Goal: Task Accomplishment & Management: Use online tool/utility

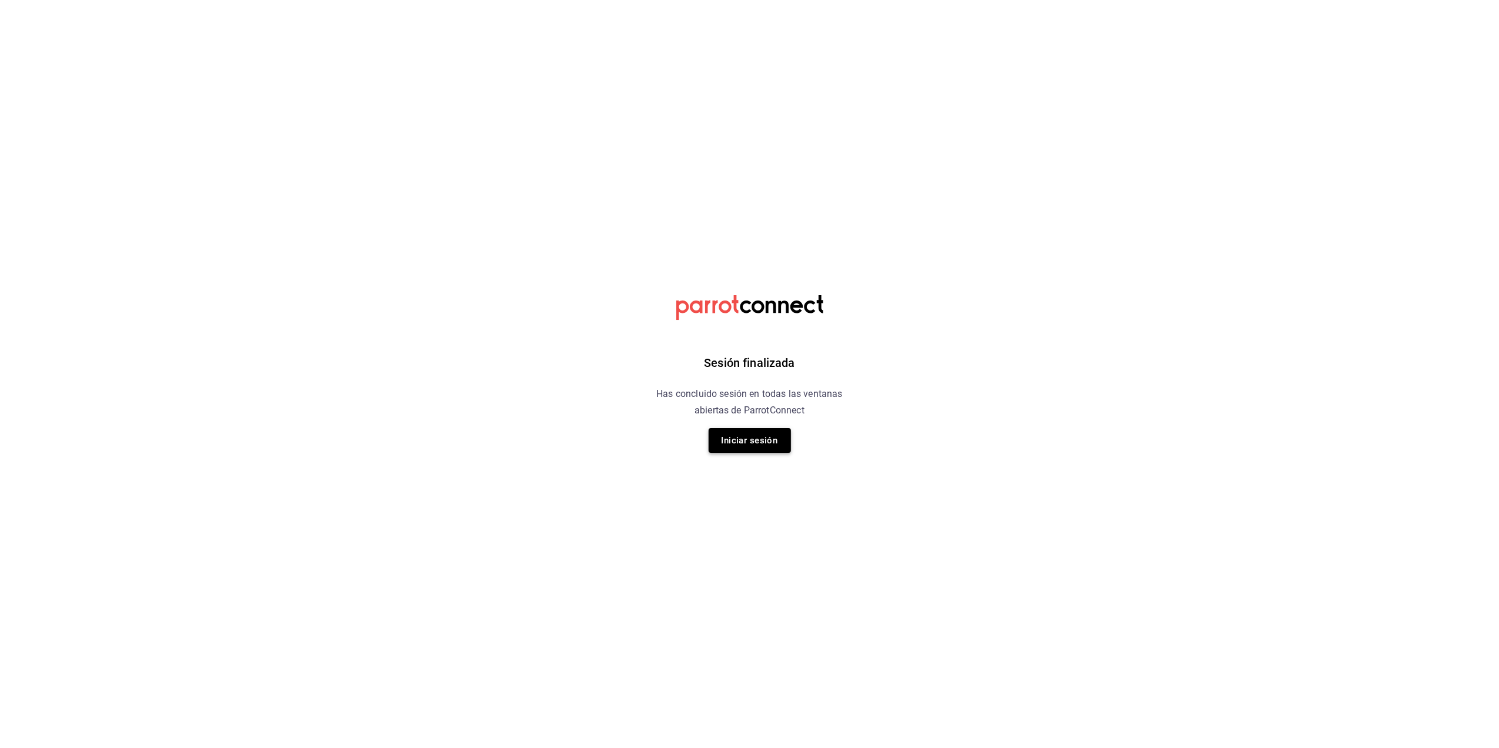
click at [727, 434] on button "Iniciar sesión" at bounding box center [750, 440] width 82 height 25
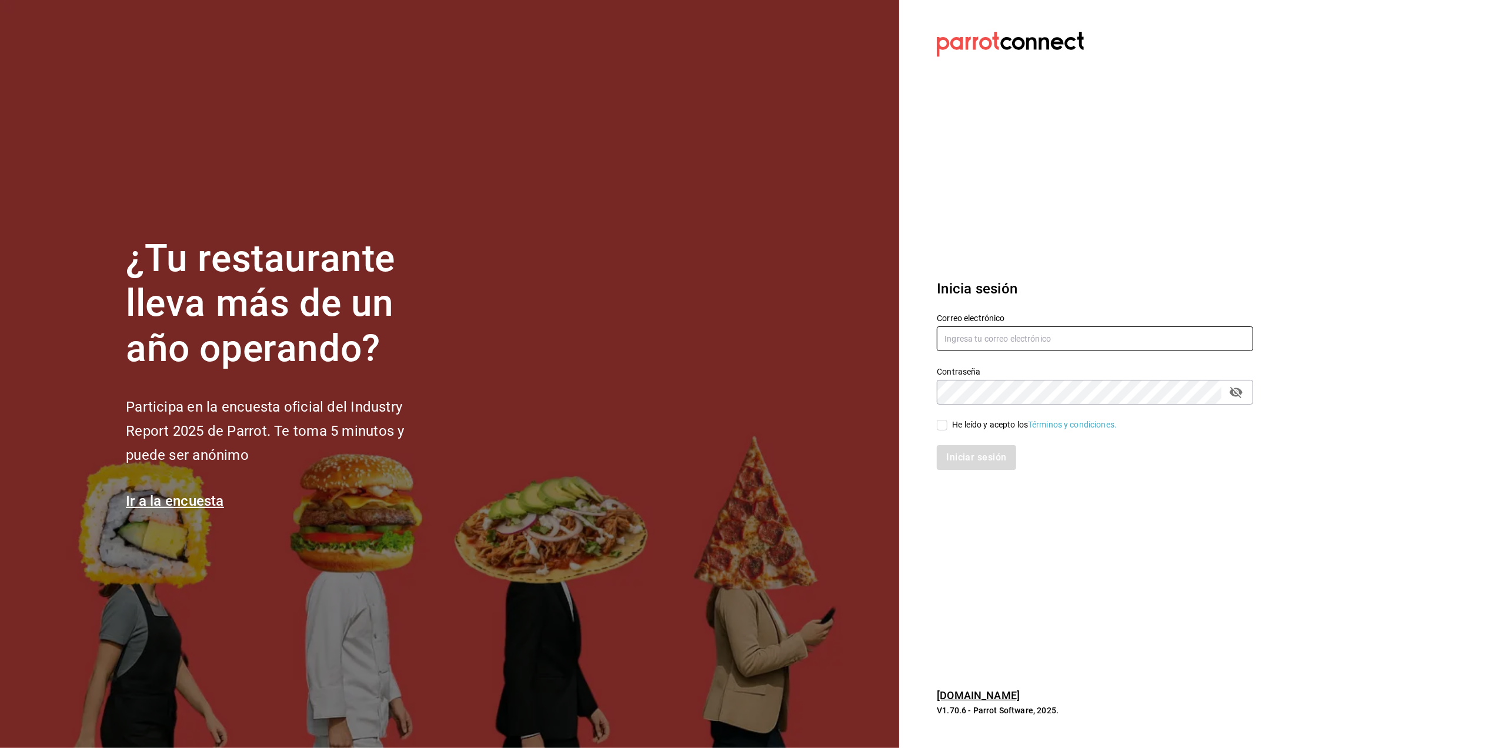
type input "cuerno.cdmx@grupocosteno.com"
click at [942, 428] on input "He leído y acepto los Términos y condiciones." at bounding box center [942, 425] width 11 height 11
checkbox input "true"
click at [949, 453] on button "Iniciar sesión" at bounding box center [977, 457] width 80 height 25
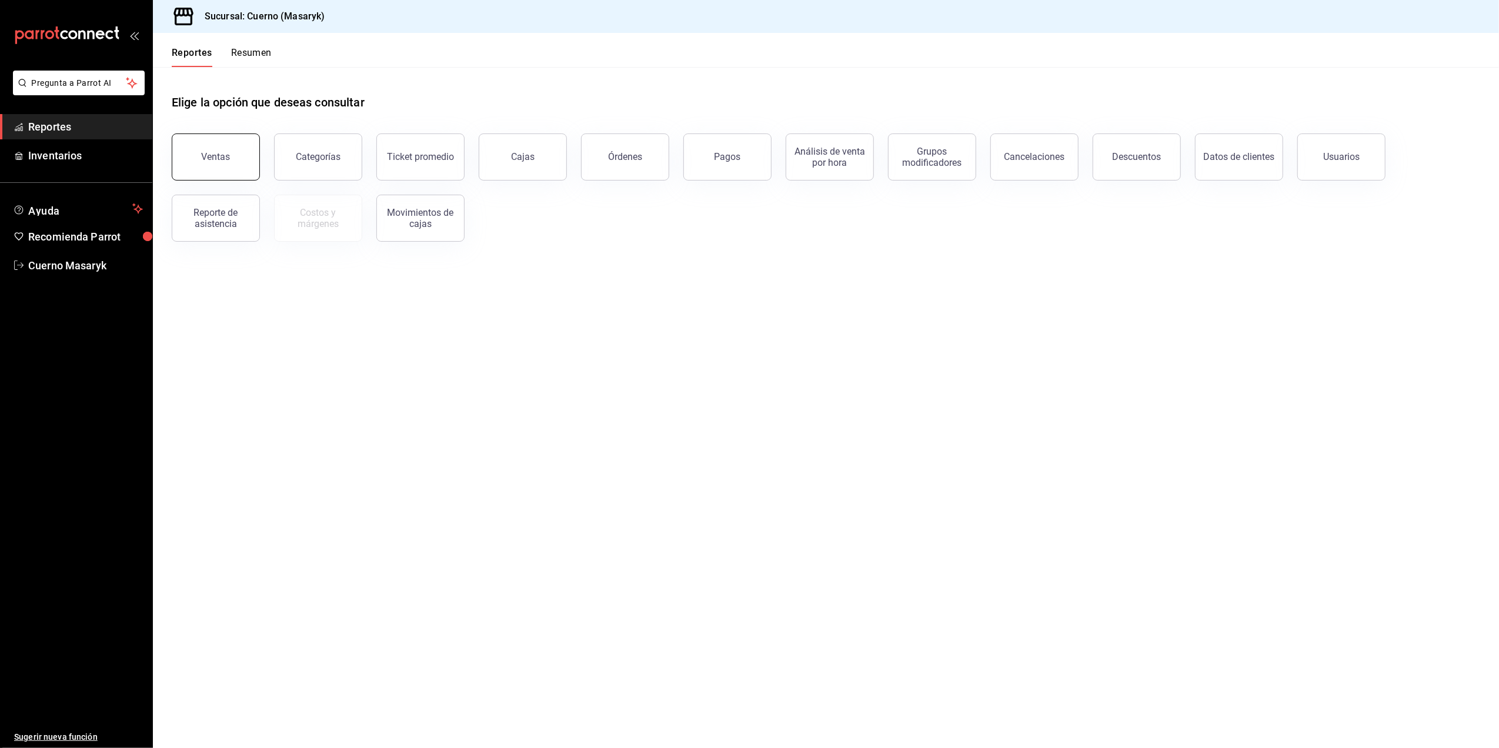
click at [215, 146] on button "Ventas" at bounding box center [216, 156] width 88 height 47
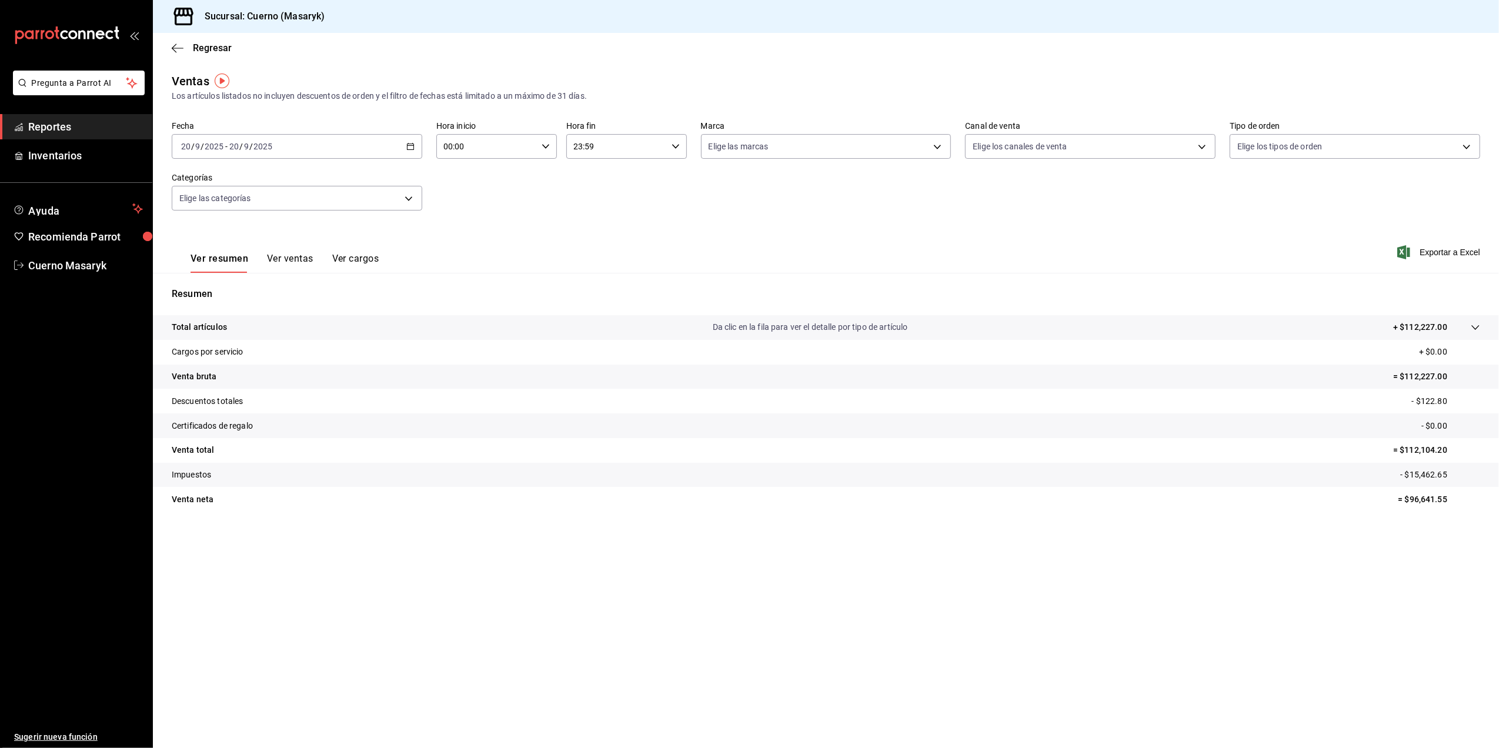
click at [406, 149] on icon "button" at bounding box center [410, 146] width 8 height 8
click at [247, 288] on span "Rango de fechas" at bounding box center [227, 288] width 91 height 12
click at [306, 276] on abbr "15" at bounding box center [307, 276] width 8 height 8
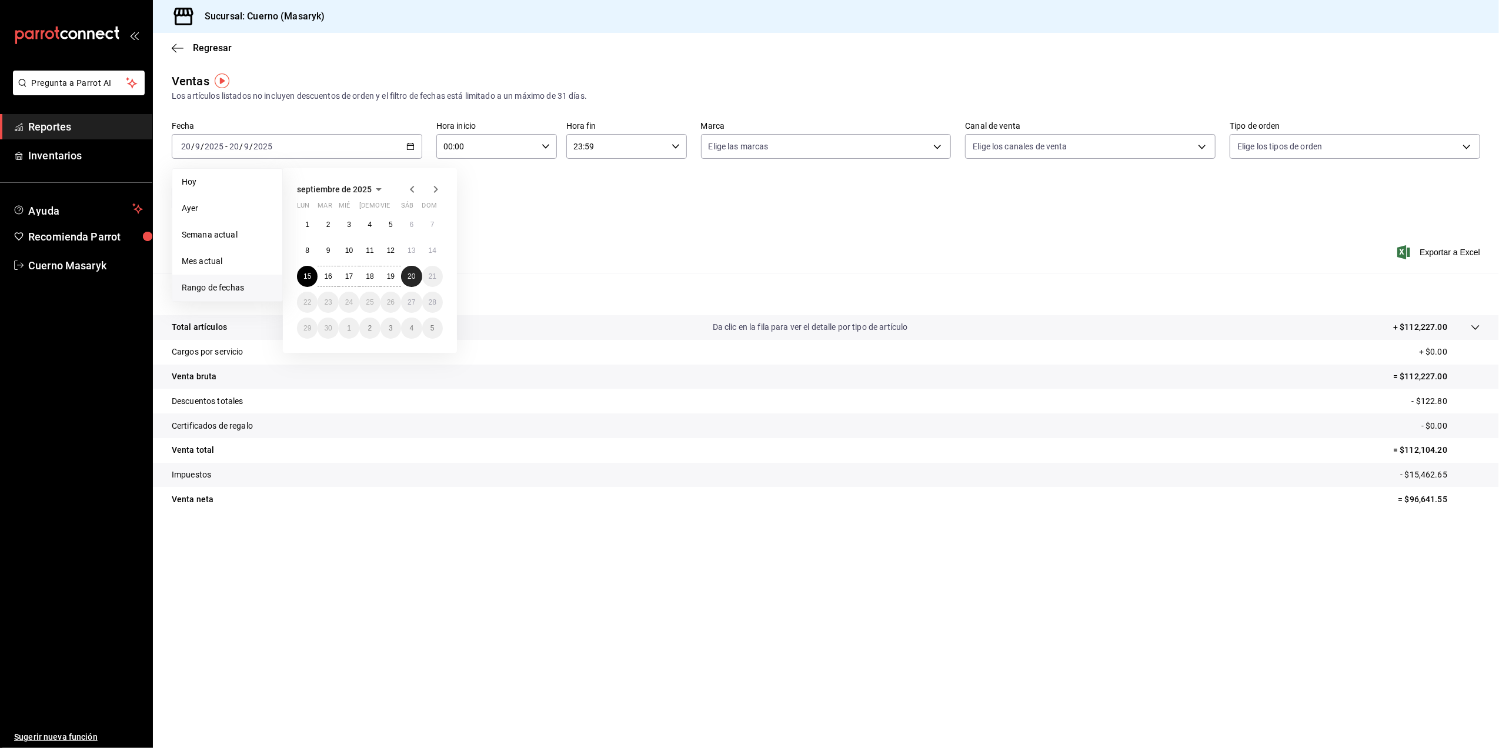
click at [415, 274] on abbr "20" at bounding box center [412, 276] width 8 height 8
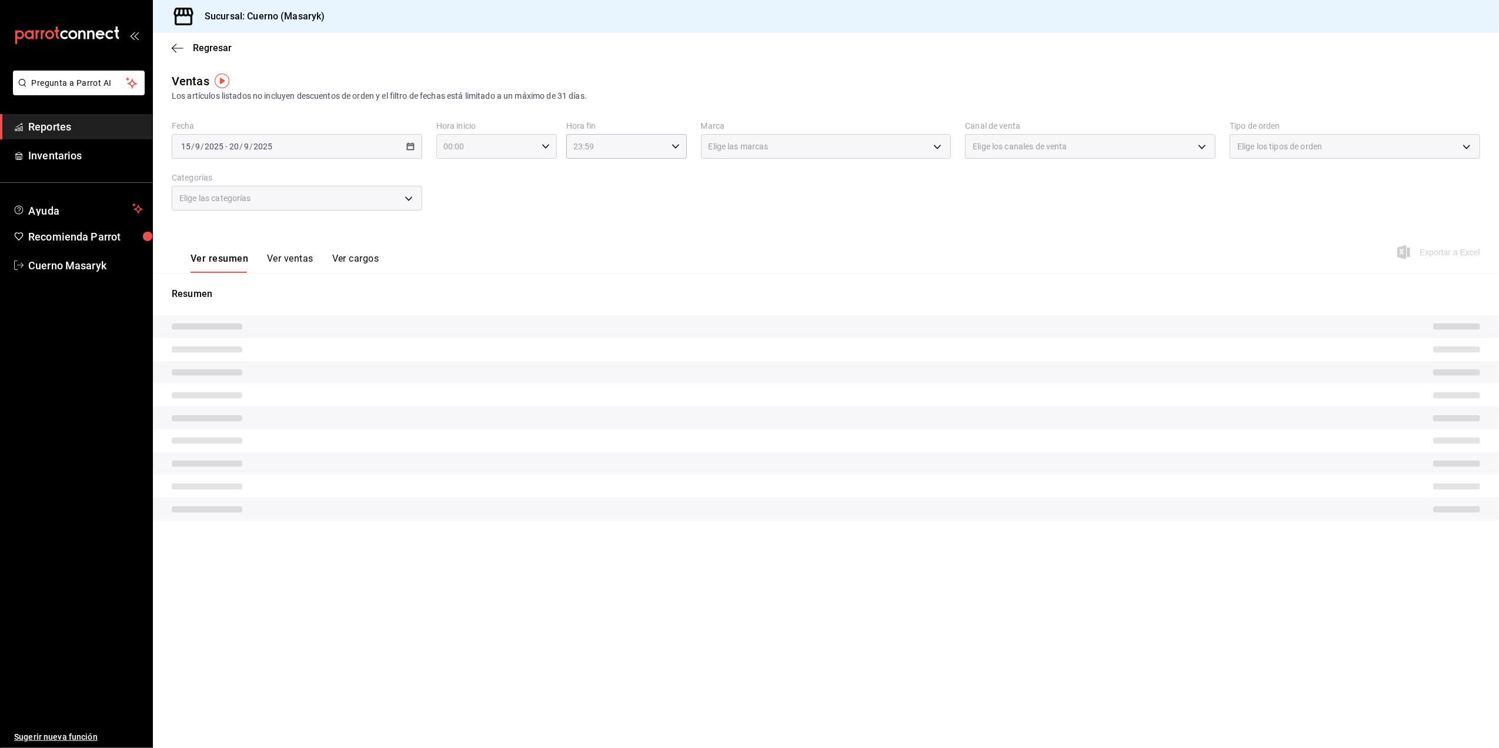
click at [545, 146] on icon "button" at bounding box center [546, 146] width 8 height 8
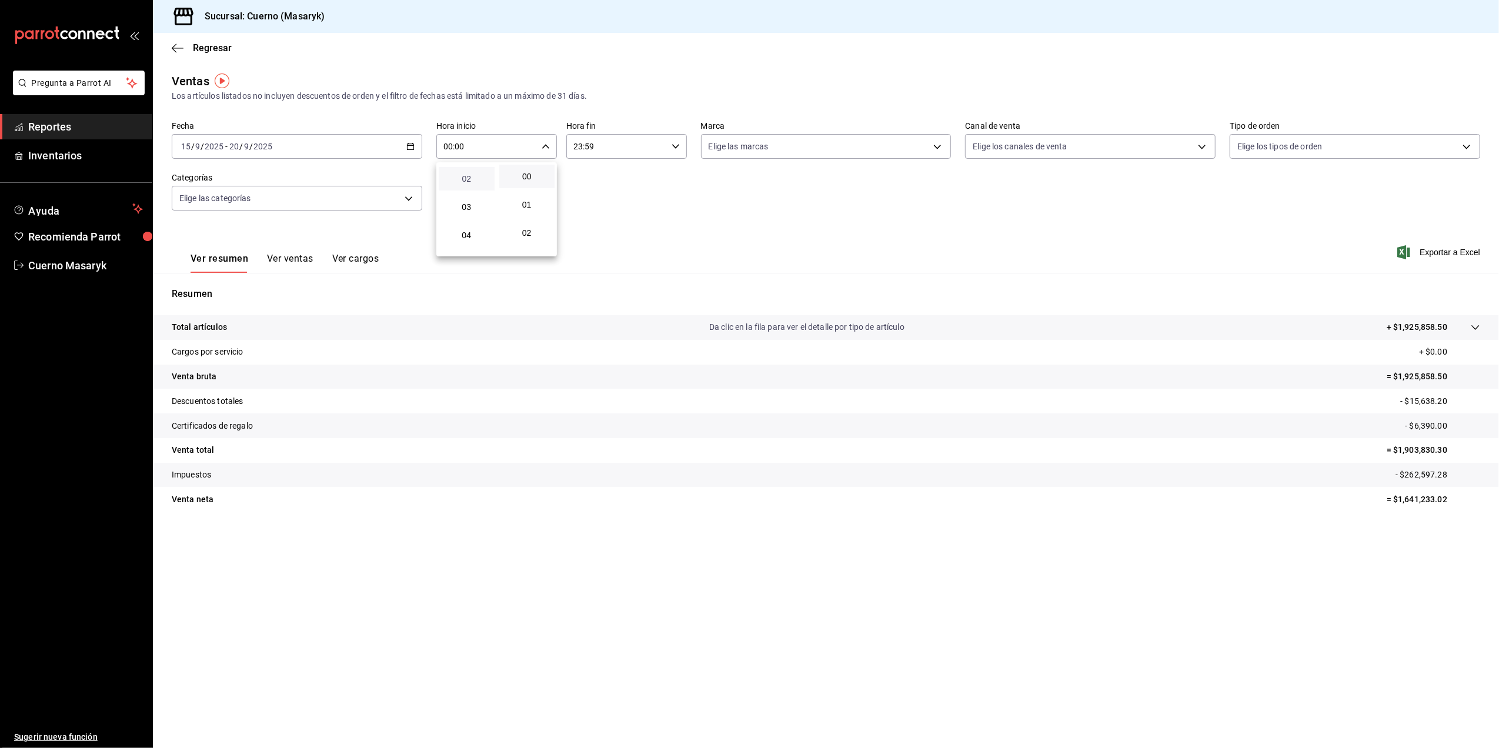
scroll to position [78, 0]
click at [473, 238] on span "05" at bounding box center [467, 239] width 42 height 9
type input "05:00"
click at [518, 168] on button "00" at bounding box center [527, 177] width 56 height 24
click at [675, 146] on div at bounding box center [749, 374] width 1499 height 748
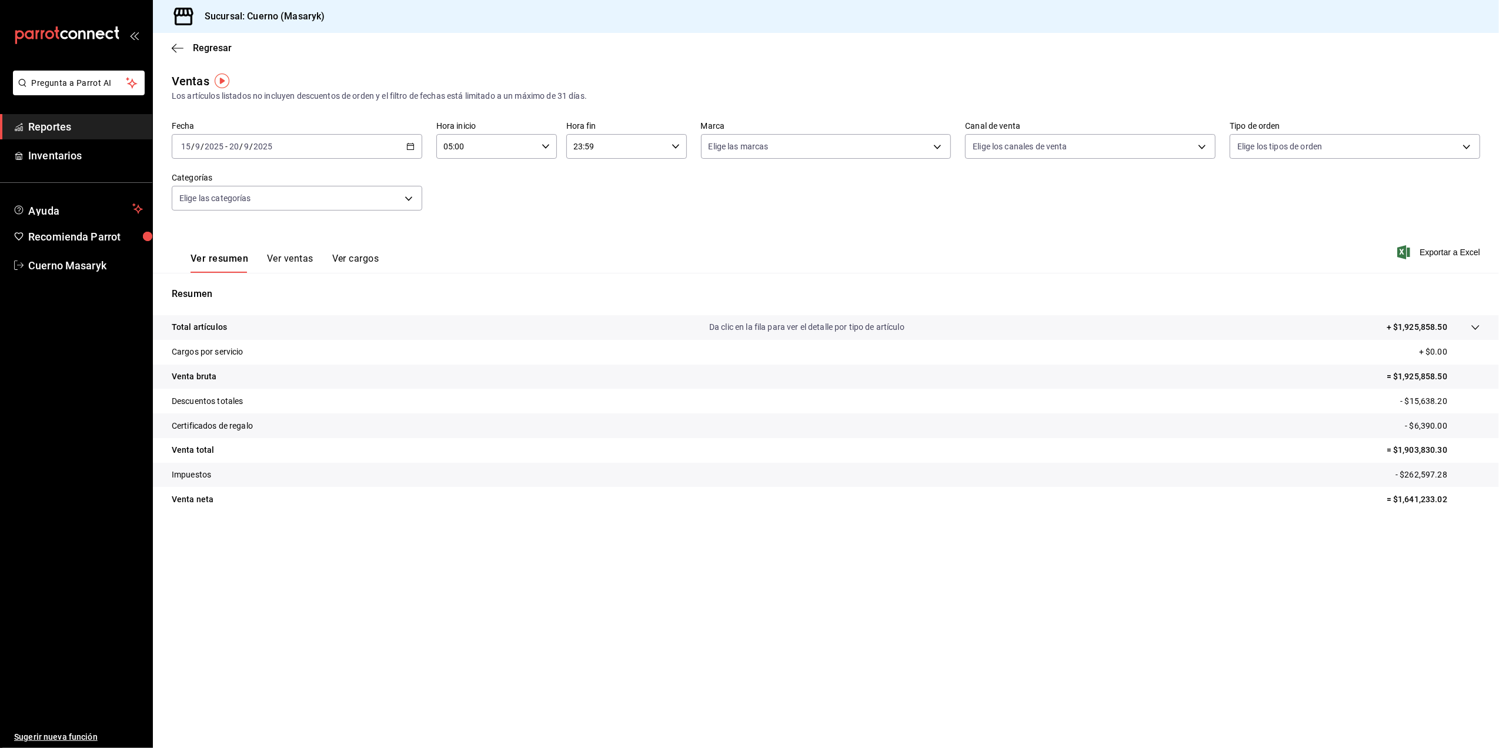
click at [673, 139] on div "23:59 Hora fin" at bounding box center [626, 146] width 121 height 25
click at [603, 205] on span "05" at bounding box center [597, 204] width 42 height 9
click at [660, 181] on button "00" at bounding box center [657, 177] width 56 height 24
type input "05:00"
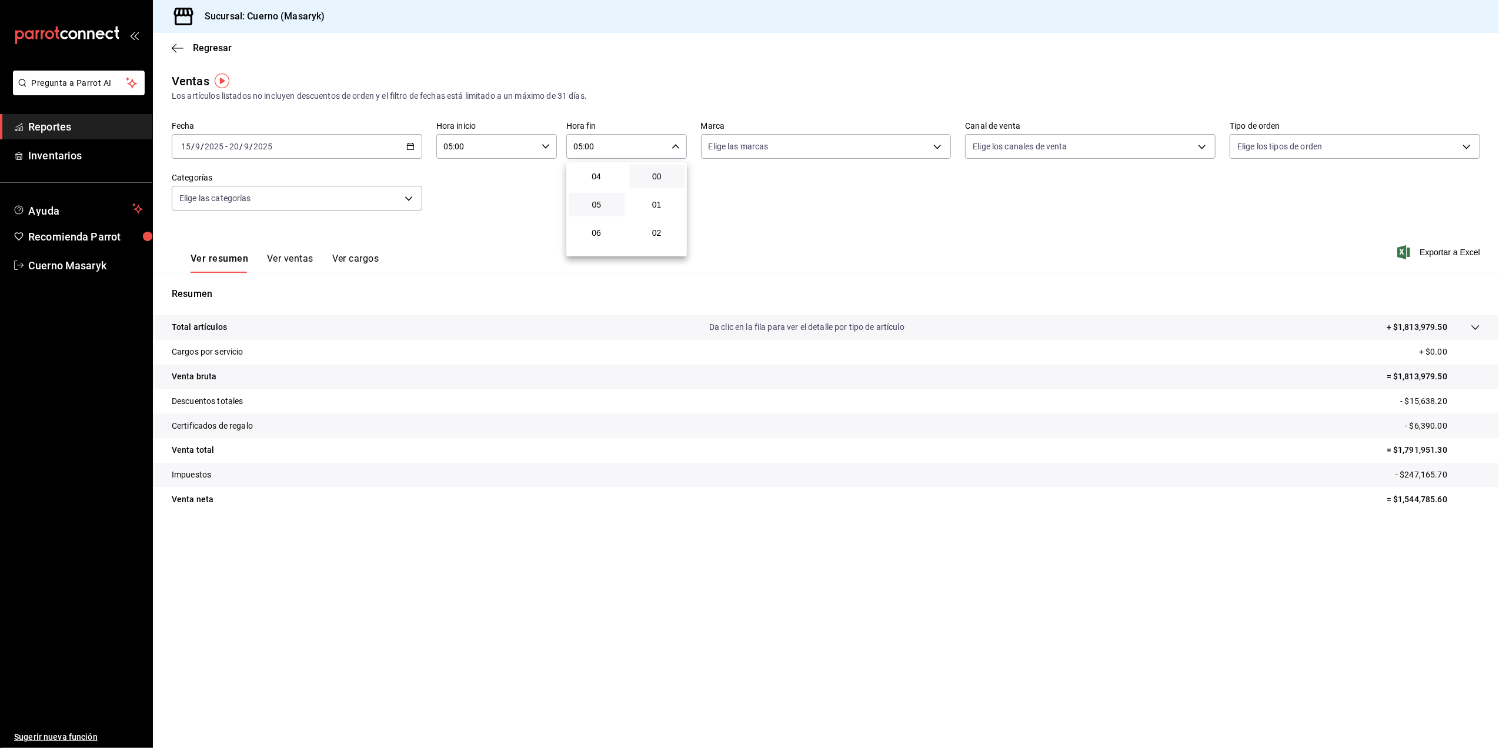
click at [939, 145] on div at bounding box center [749, 374] width 1499 height 748
click at [939, 147] on body "Pregunta a Parrot AI Reportes Inventarios Ayuda Recomienda Parrot Cuerno Masary…" at bounding box center [749, 374] width 1499 height 748
click at [896, 179] on li "Ver todas" at bounding box center [826, 190] width 249 height 35
type input "4ea0d660-02b3-4785-bb88-48b5ef6e196c"
checkbox input "true"
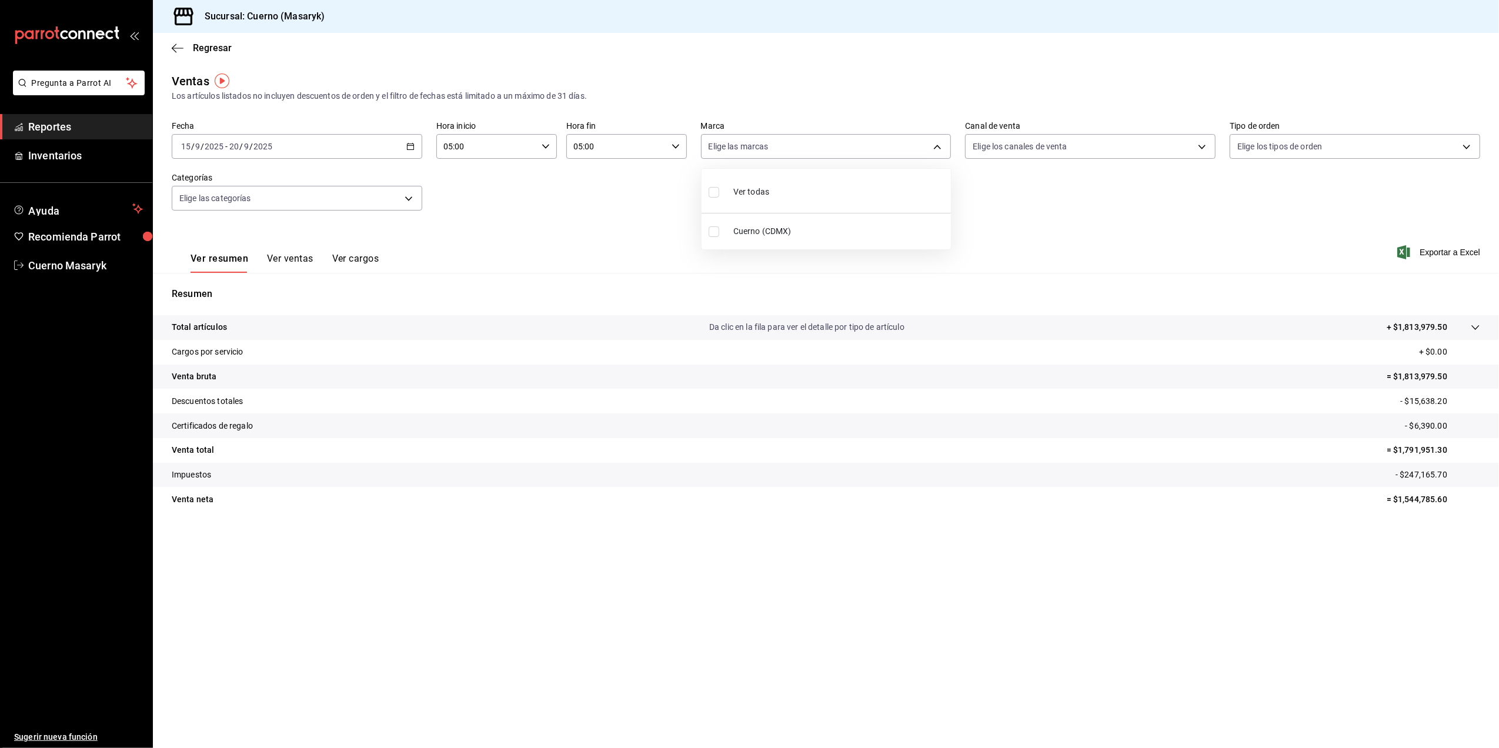
checkbox input "true"
click at [1198, 146] on div at bounding box center [749, 374] width 1499 height 748
click at [1198, 146] on body "Pregunta a Parrot AI Reportes Inventarios Ayuda Recomienda Parrot Cuerno Masary…" at bounding box center [749, 374] width 1499 height 748
click at [1153, 182] on li "Ver todos" at bounding box center [1090, 190] width 249 height 35
type input "PARROT,UBER_EATS,RAPPI,DIDI_FOOD,ONLINE"
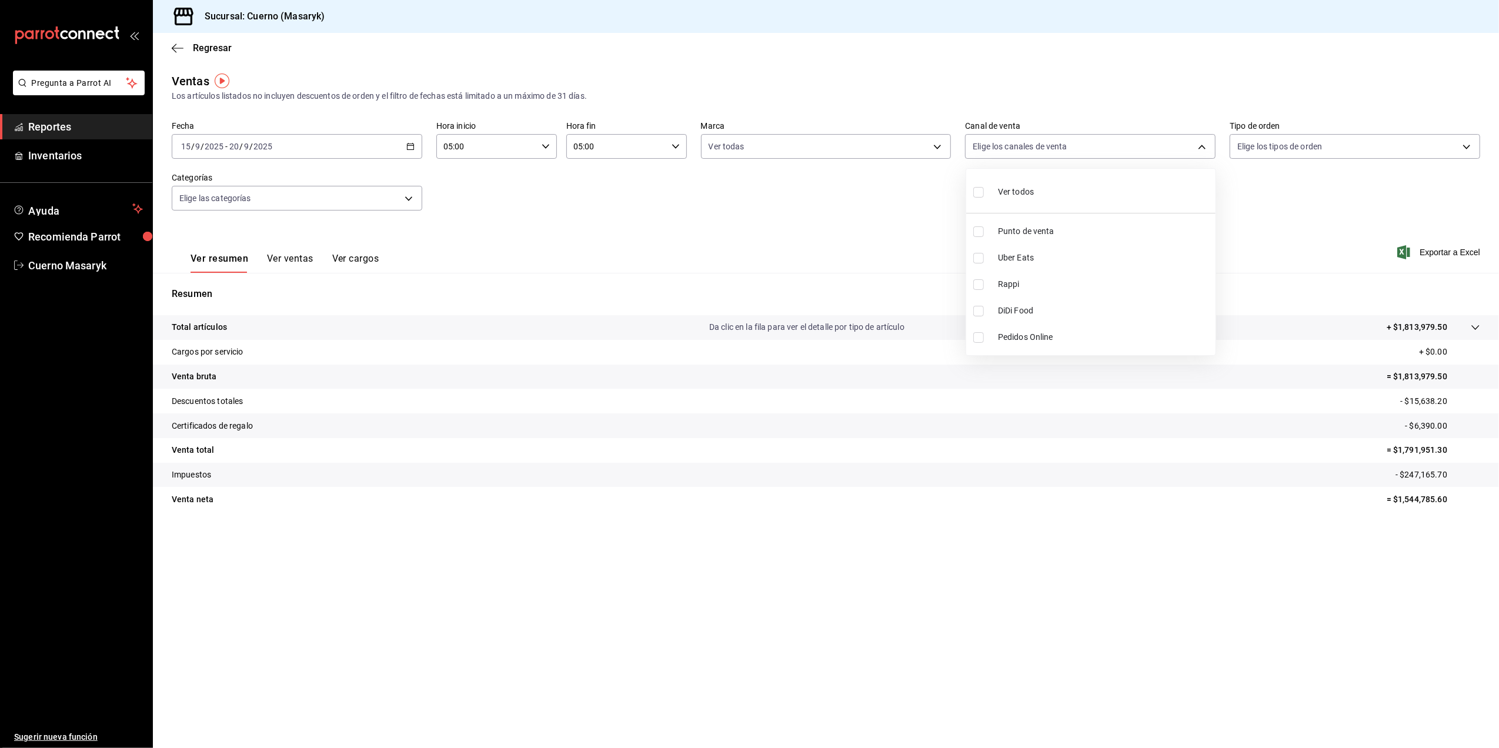
checkbox input "true"
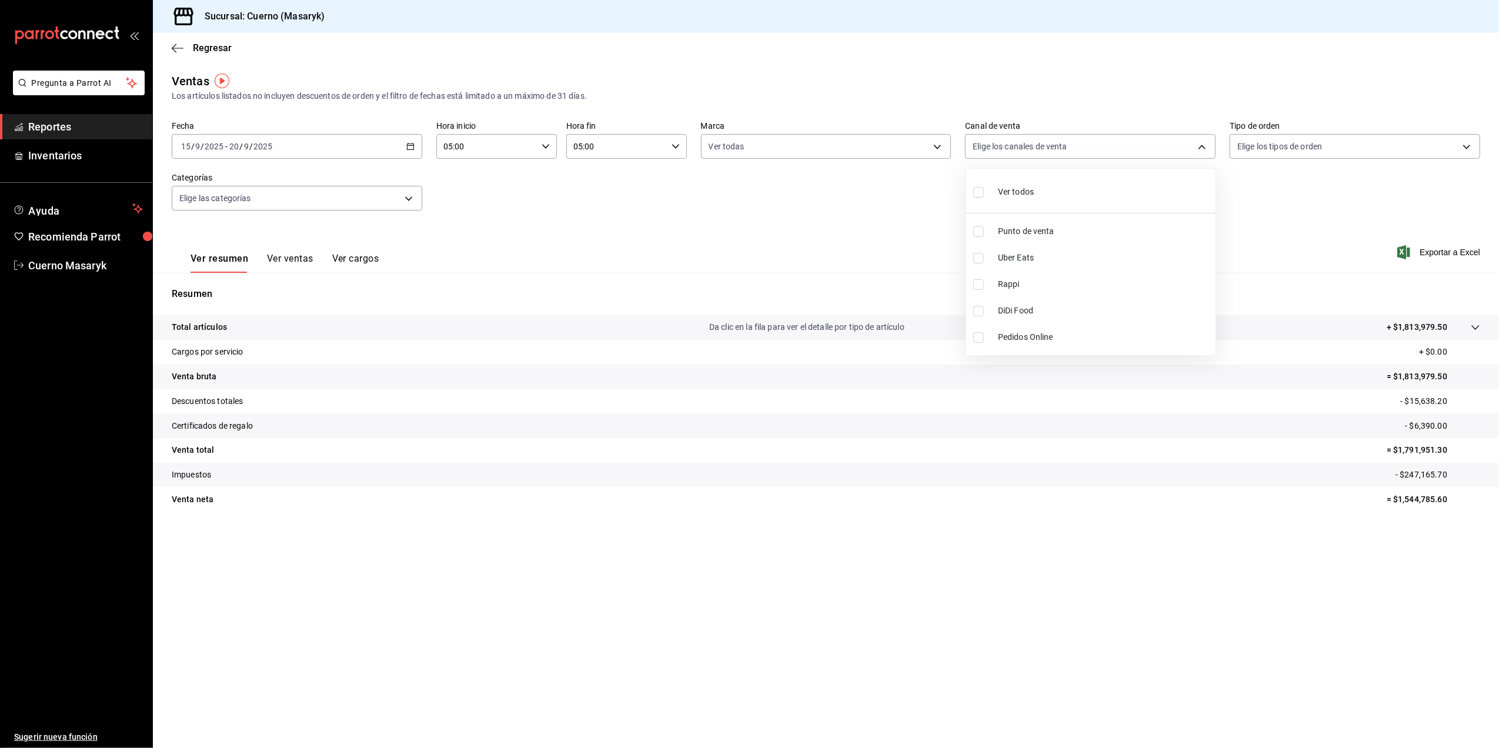
checkbox input "true"
click at [1107, 193] on li "Ver todos" at bounding box center [1090, 190] width 249 height 35
checkbox input "false"
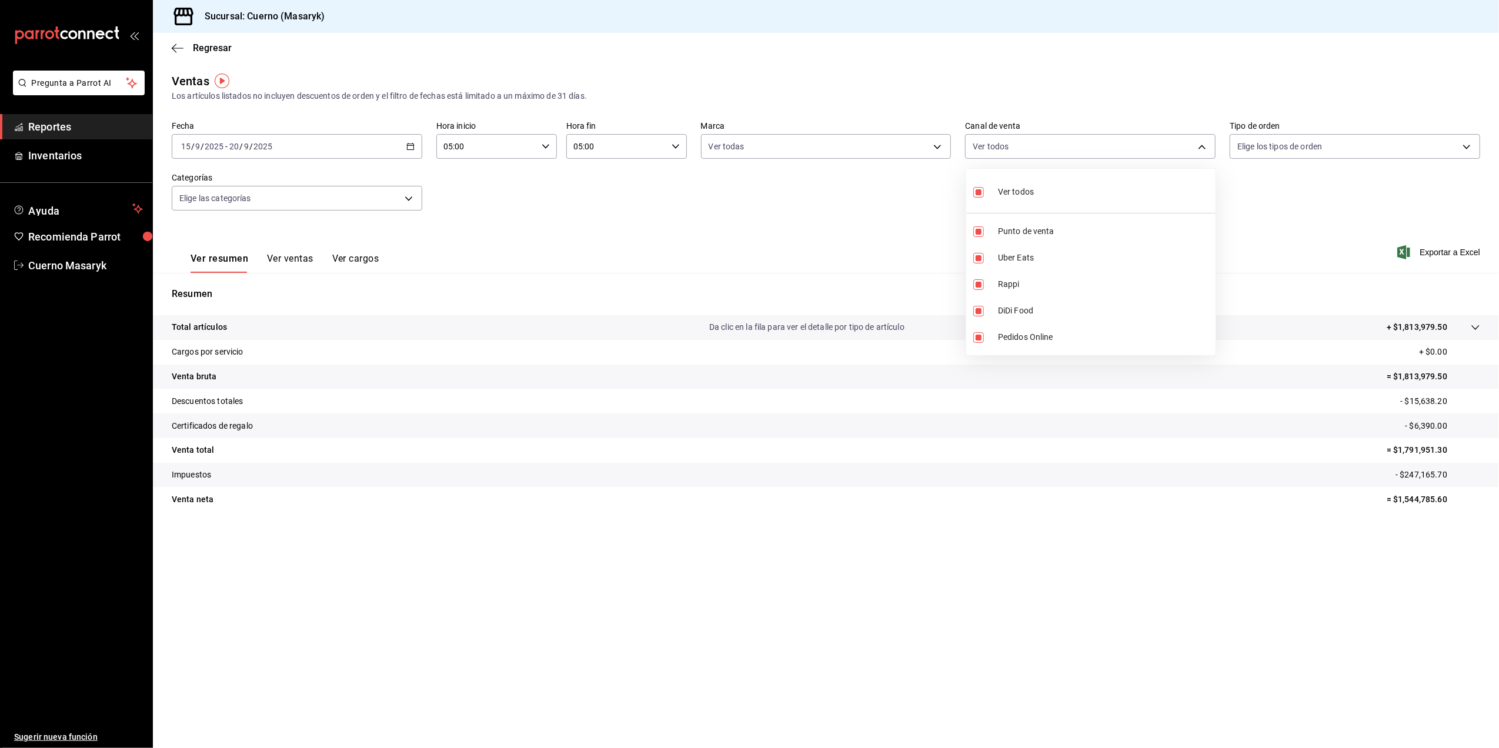
checkbox input "false"
click at [1437, 253] on div at bounding box center [749, 374] width 1499 height 748
click at [1436, 249] on span "Exportar a Excel" at bounding box center [1440, 252] width 81 height 14
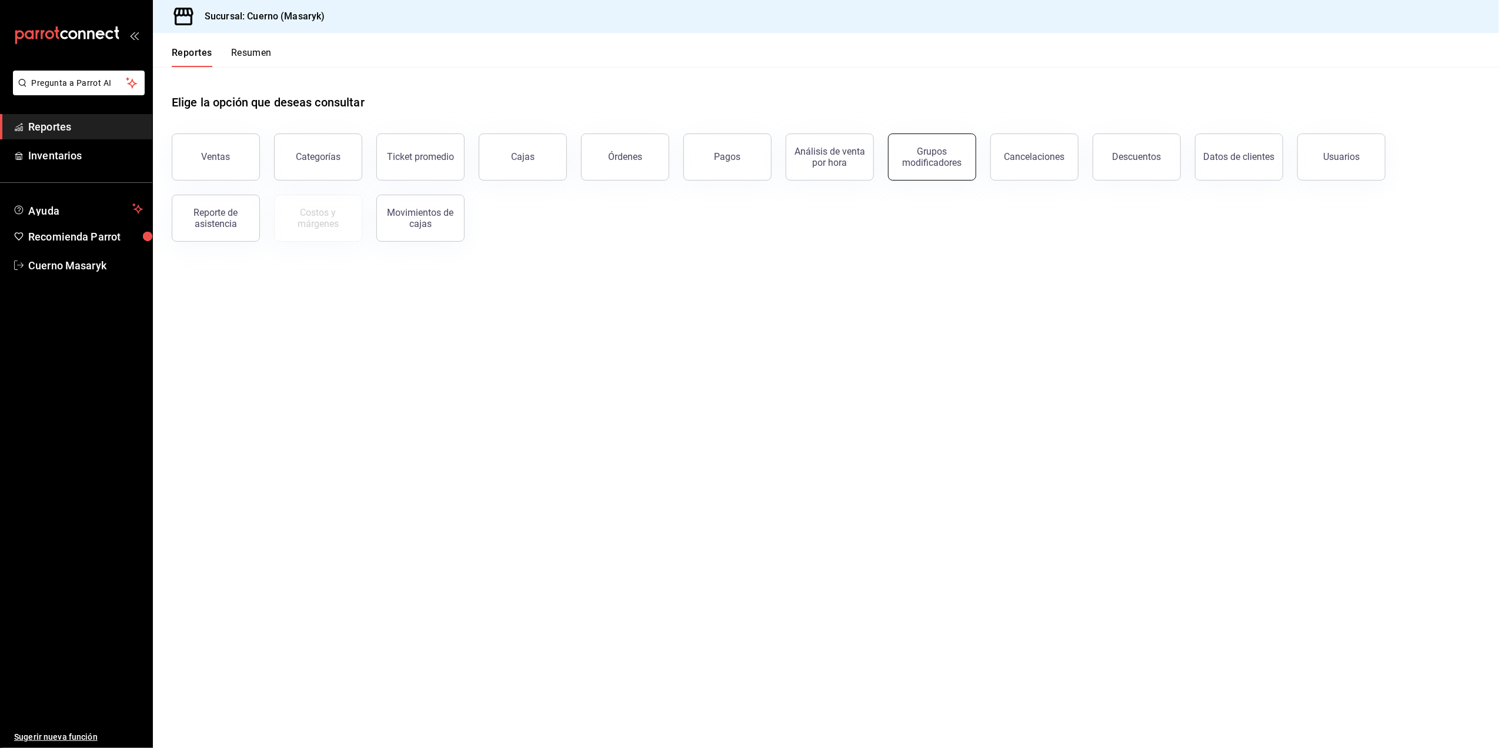
click at [935, 173] on button "Grupos modificadores" at bounding box center [932, 156] width 88 height 47
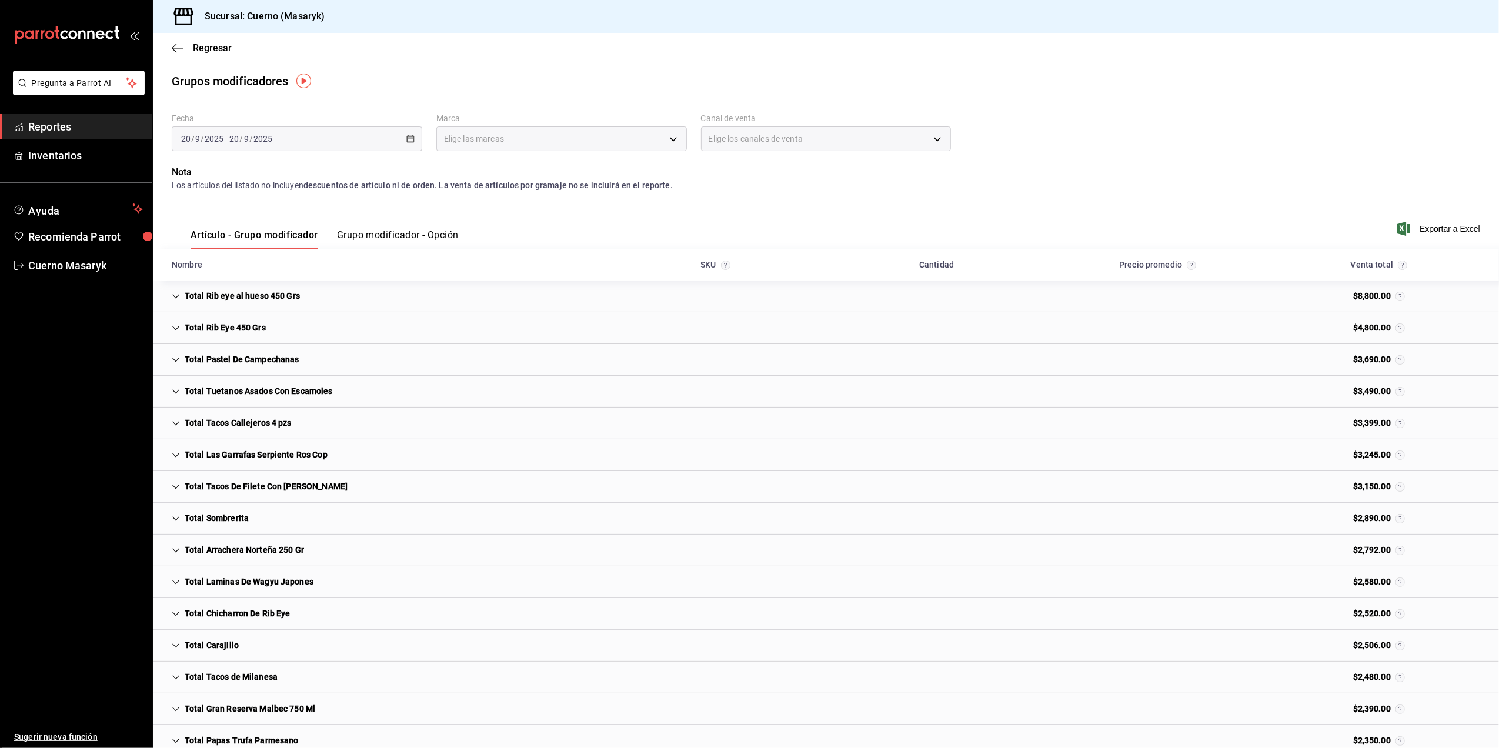
click at [388, 231] on button "Grupo modificador - Opción" at bounding box center [398, 239] width 122 height 20
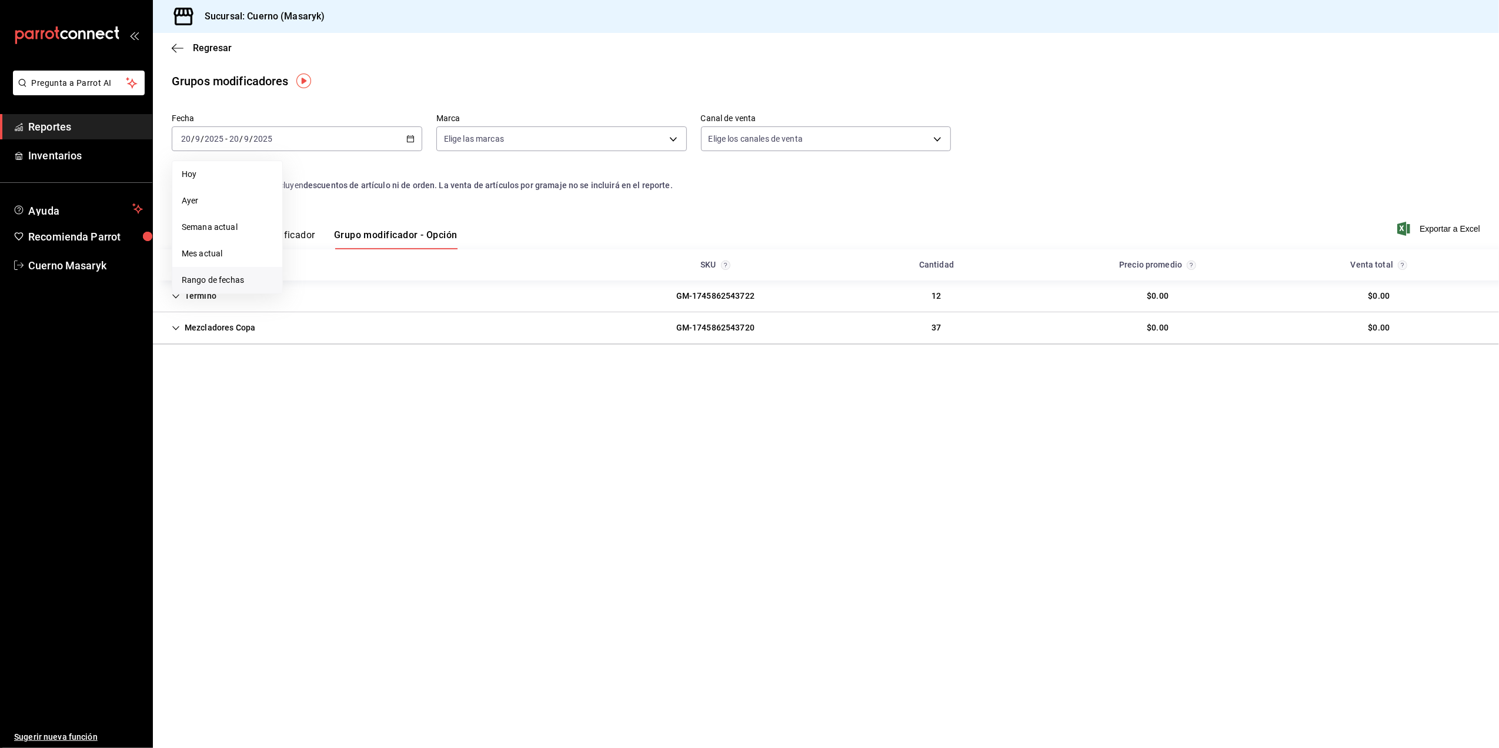
click at [236, 278] on span "Rango de fechas" at bounding box center [227, 280] width 91 height 12
click at [306, 267] on abbr "15" at bounding box center [307, 269] width 8 height 8
click at [408, 269] on abbr "20" at bounding box center [412, 269] width 8 height 8
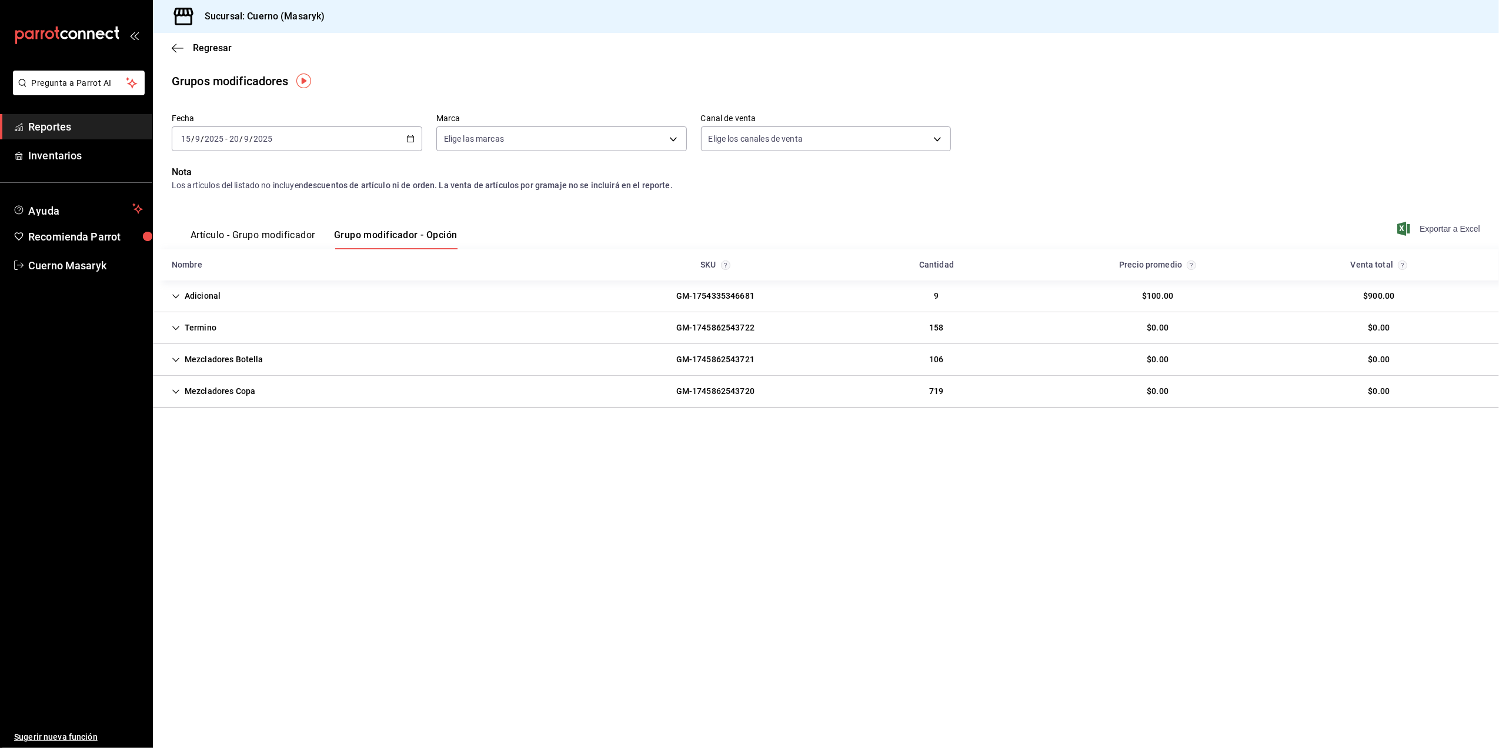
click at [1464, 227] on span "Exportar a Excel" at bounding box center [1440, 229] width 81 height 14
